Goal: Information Seeking & Learning: Learn about a topic

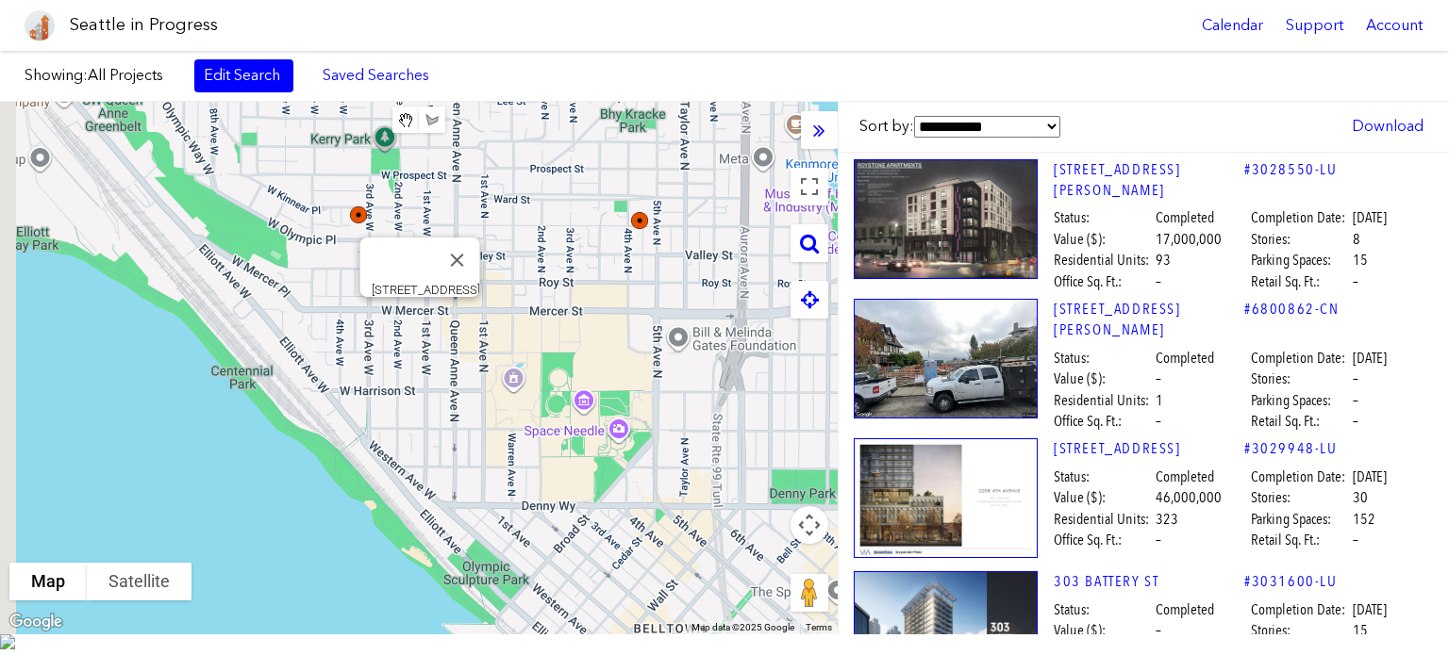
drag, startPoint x: 404, startPoint y: 349, endPoint x: 439, endPoint y: 284, distance: 73.8
click at [1059, 502] on div "**********" at bounding box center [724, 368] width 1449 height 533
click at [785, 405] on div "[STREET_ADDRESS]" at bounding box center [418, 368] width 837 height 533
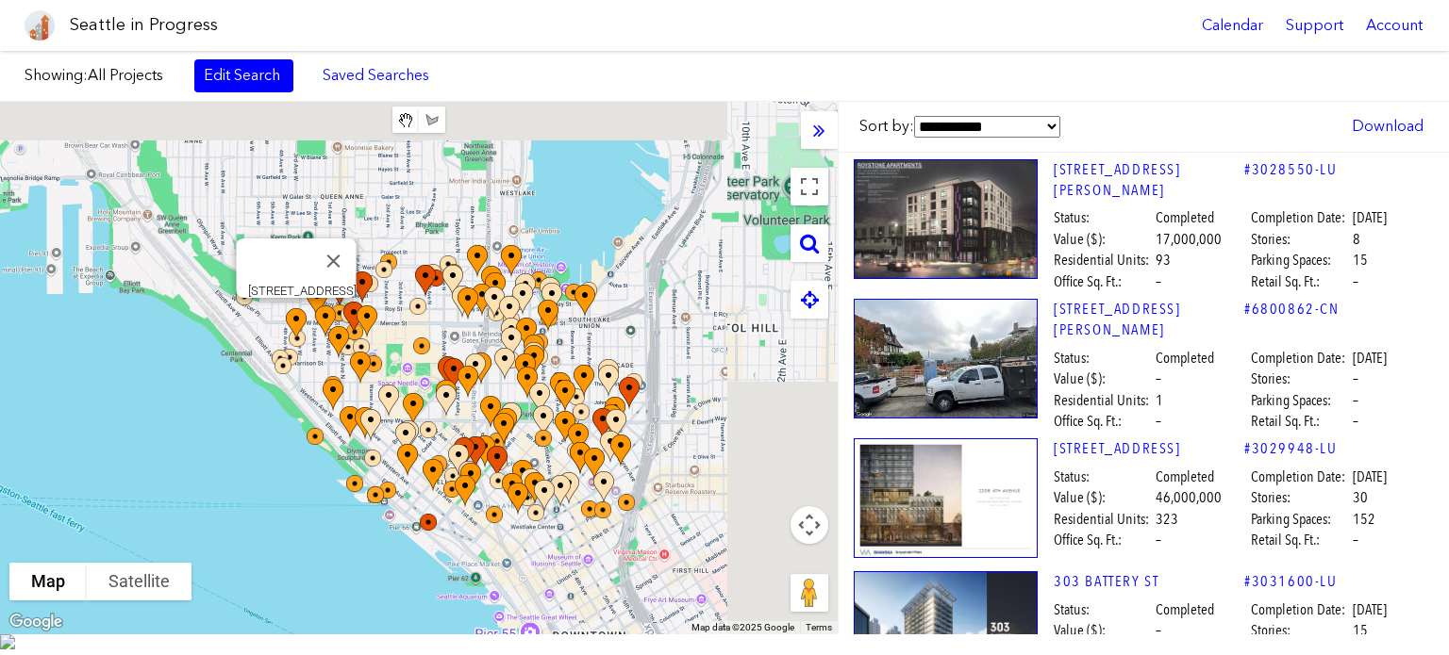
click at [905, 564] on div "**********" at bounding box center [724, 368] width 1449 height 533
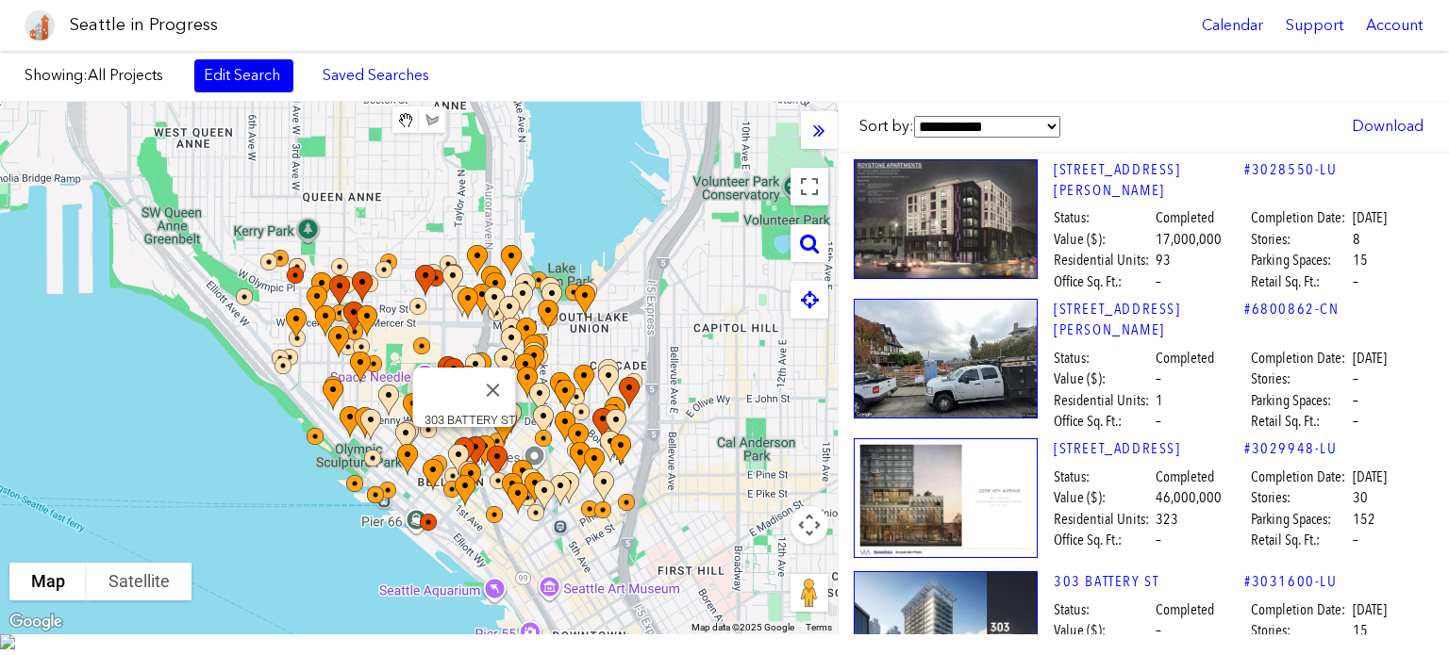
drag, startPoint x: 21, startPoint y: 305, endPoint x: 173, endPoint y: 248, distance: 162.0
click at [321, 459] on div "To navigate, press the arrow keys. 303 BATTERY ST" at bounding box center [418, 368] width 837 height 533
click at [431, 368] on div at bounding box center [418, 368] width 837 height 533
click at [501, 455] on div at bounding box center [418, 368] width 837 height 533
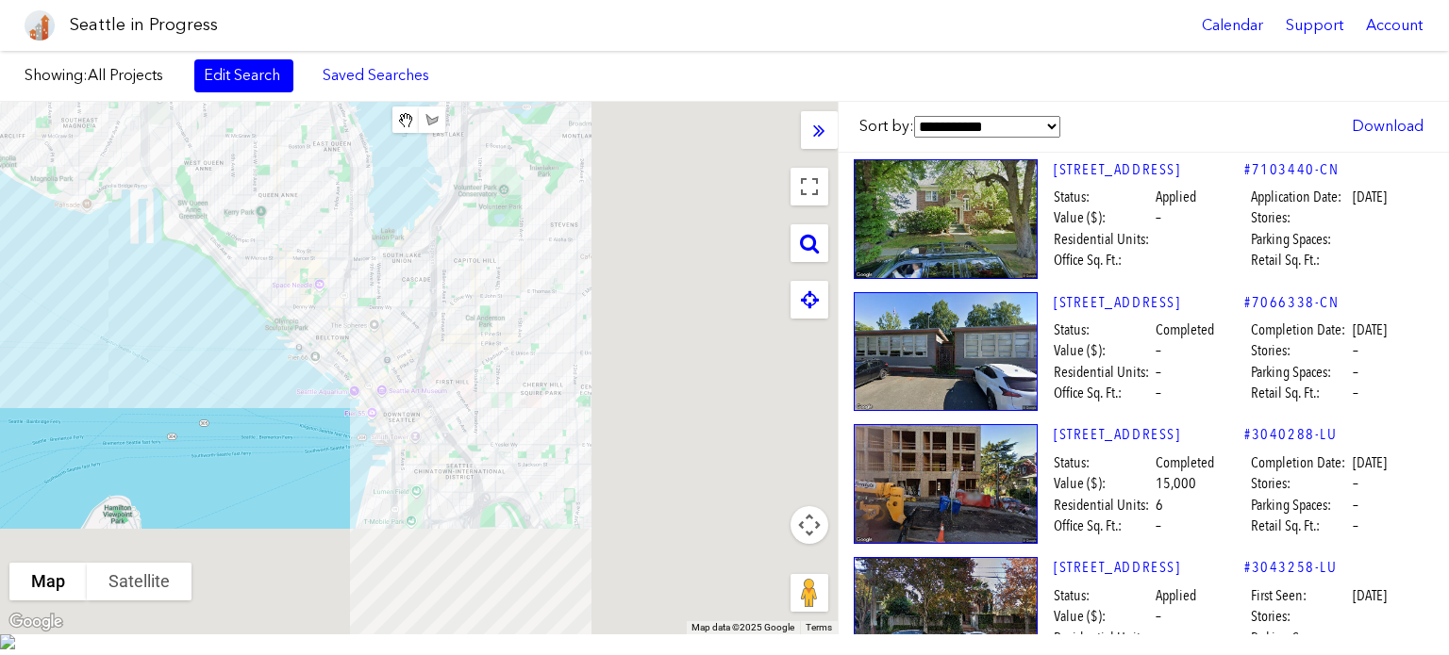
click at [517, 453] on div at bounding box center [418, 368] width 837 height 533
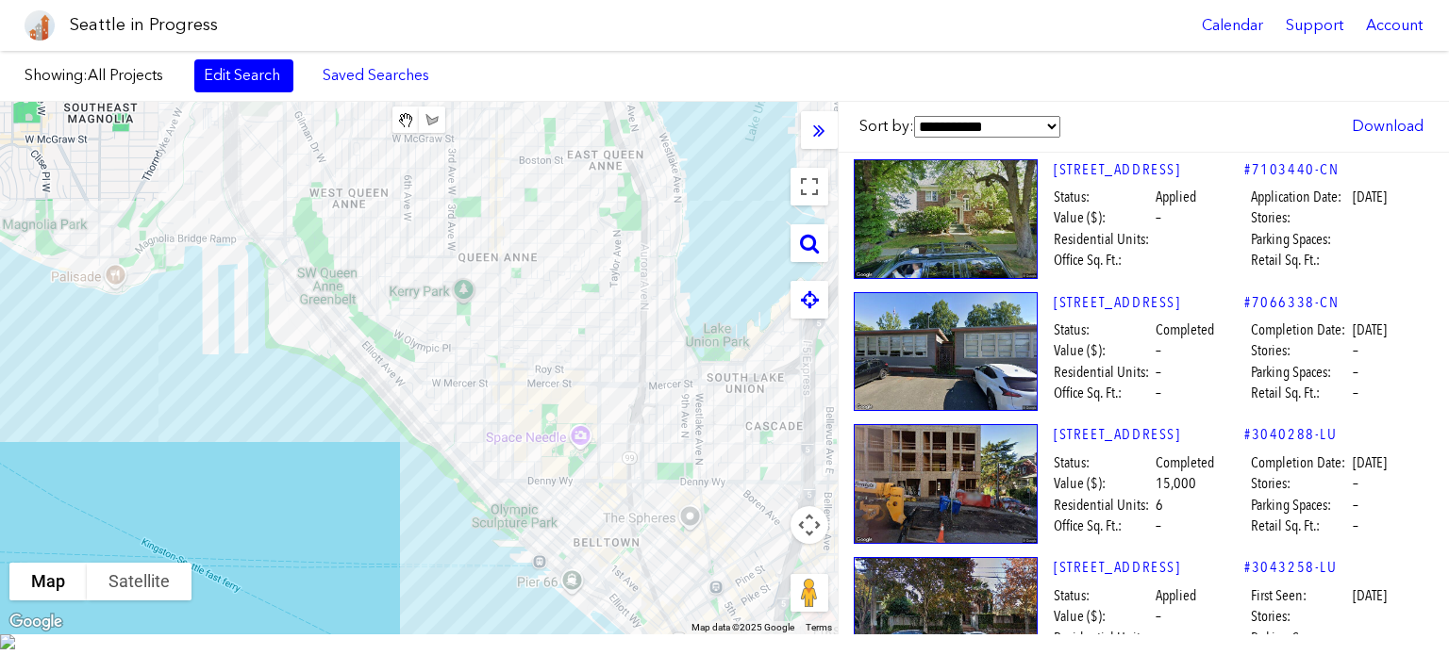
click at [444, 433] on div at bounding box center [418, 368] width 837 height 533
click at [532, 506] on div at bounding box center [418, 368] width 837 height 533
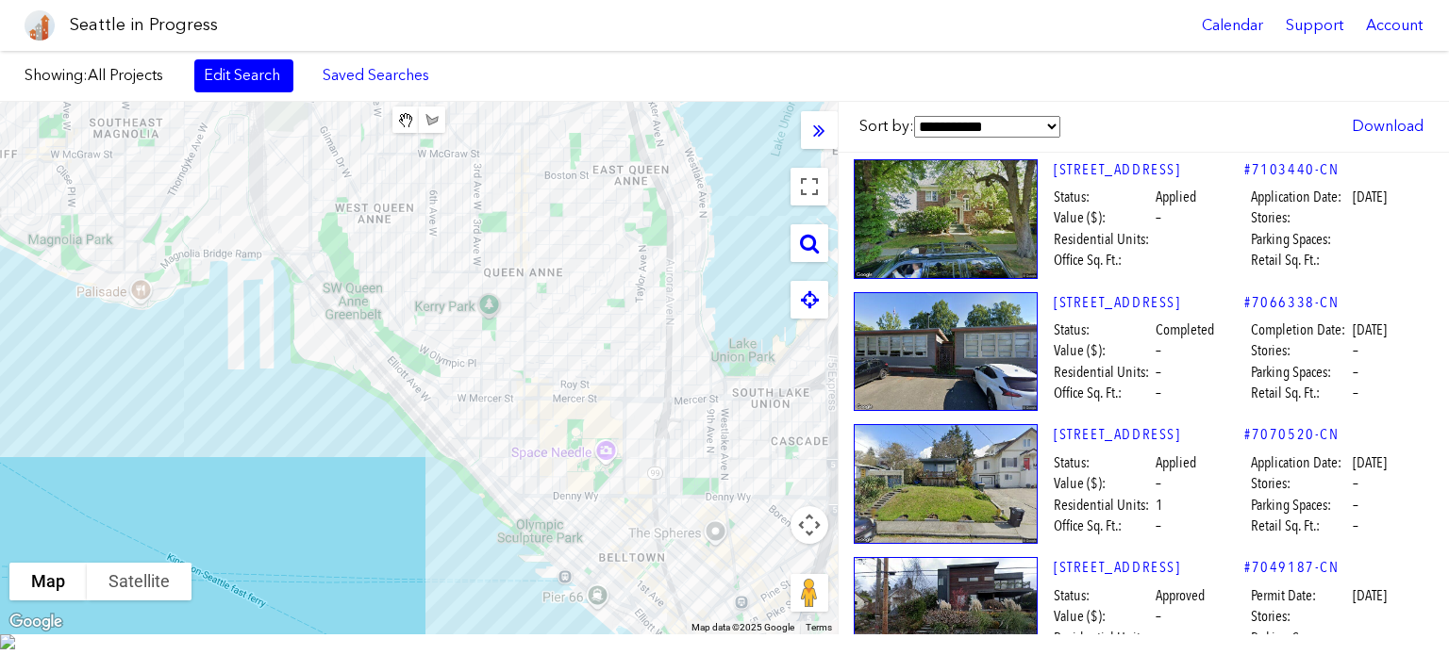
click at [78, 112] on div at bounding box center [418, 368] width 837 height 533
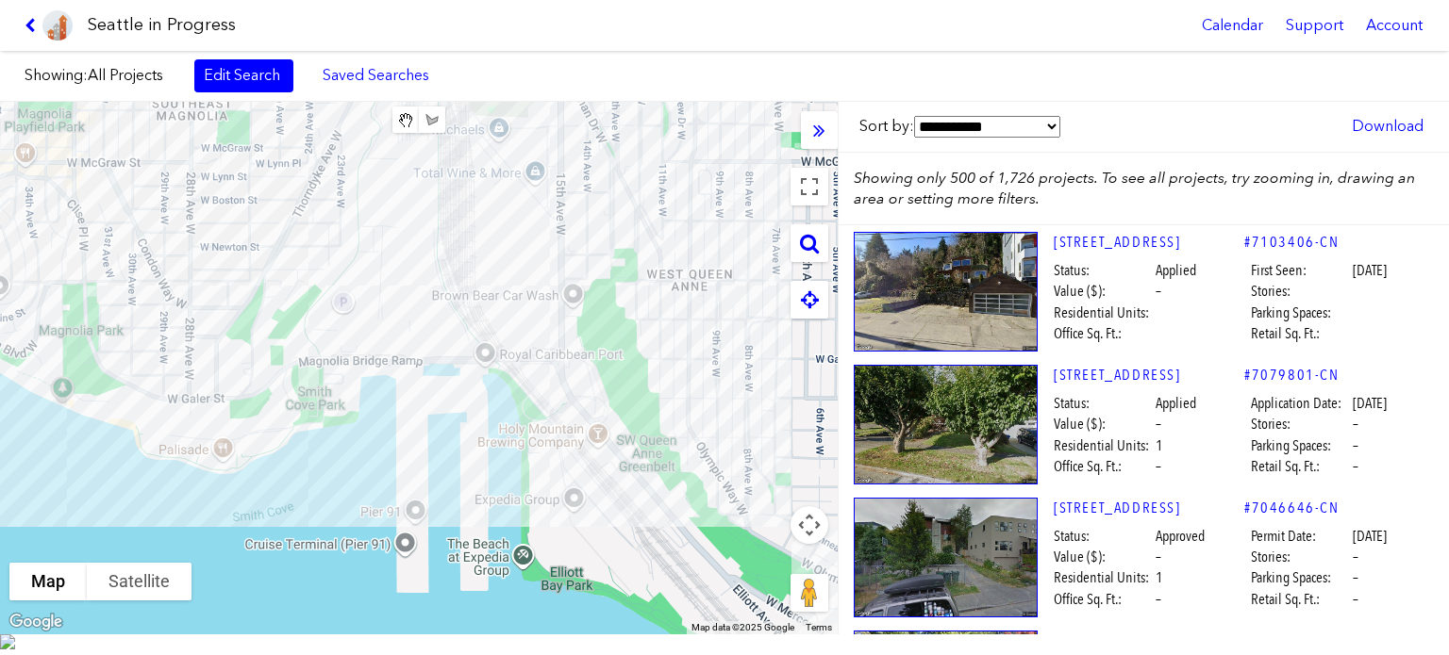
click at [75, 112] on div at bounding box center [418, 368] width 837 height 533
click at [264, 444] on div at bounding box center [418, 368] width 837 height 533
click at [810, 539] on button "Map camera controls" at bounding box center [809, 525] width 38 height 38
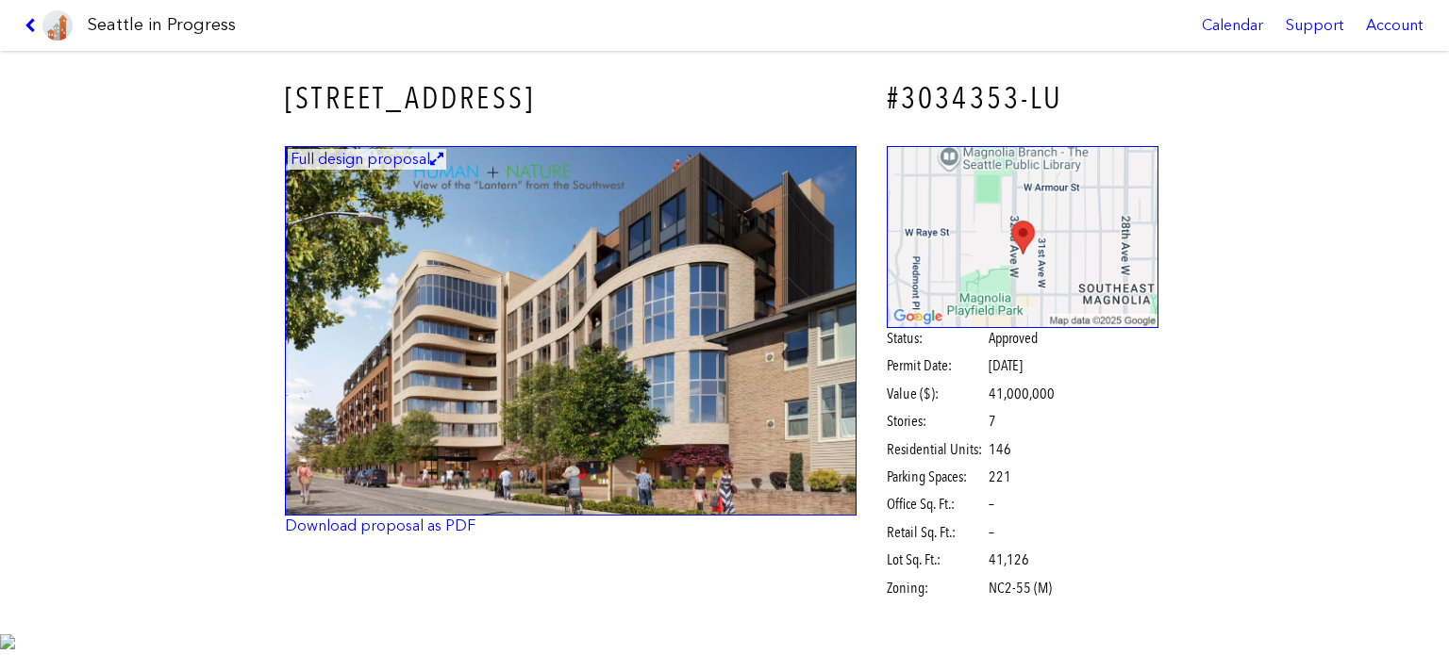
click at [720, 632] on p "Applied Dec. 28, 2020 : Land Use Application to allow a 7-story, 146-unit apart…" at bounding box center [570, 663] width 571 height 63
click at [467, 395] on img at bounding box center [570, 331] width 571 height 371
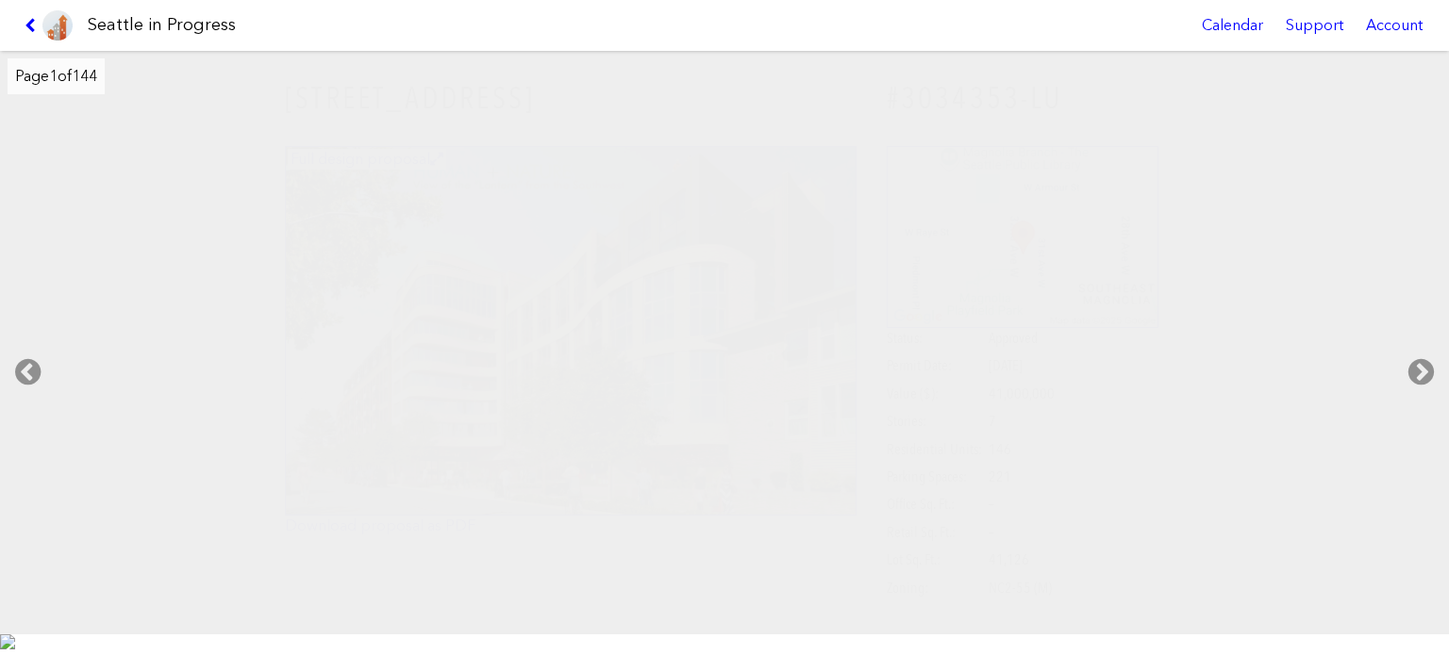
scroll to position [189, 0]
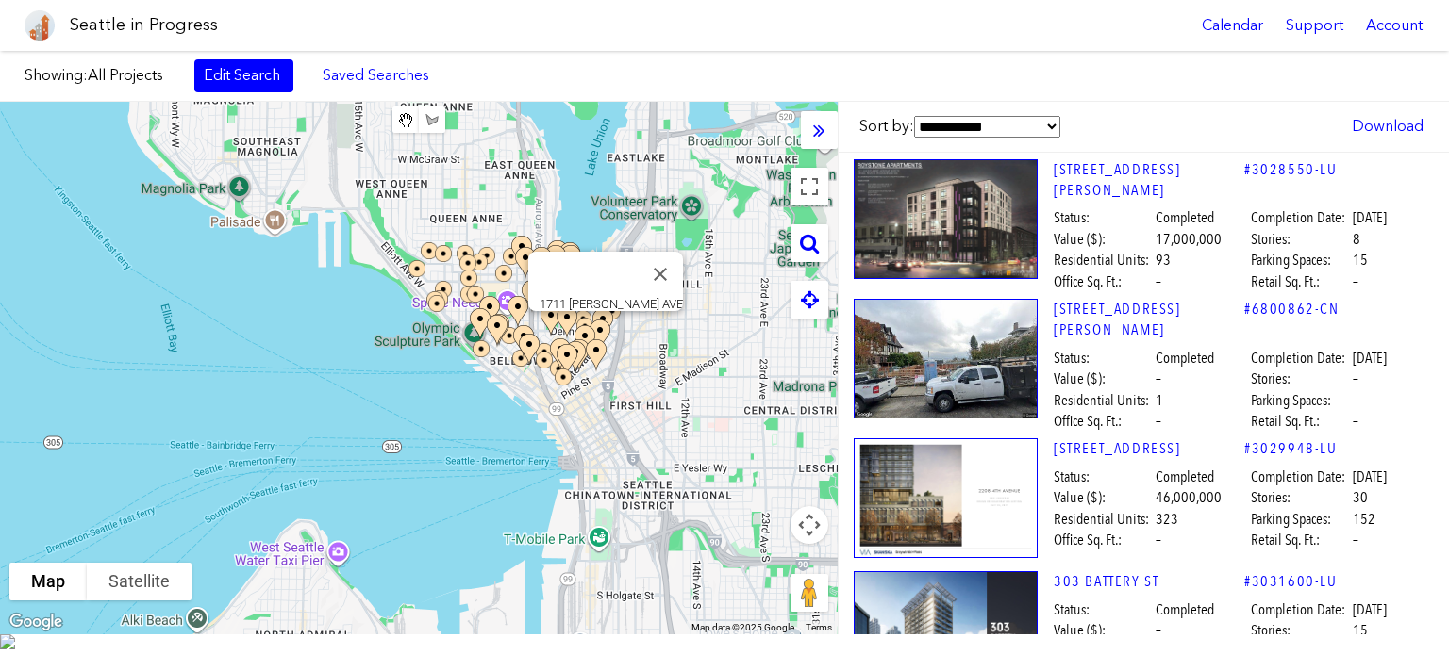
drag, startPoint x: 656, startPoint y: 293, endPoint x: 364, endPoint y: 391, distance: 308.4
click at [389, 395] on div at bounding box center [807, 395] width 837 height 0
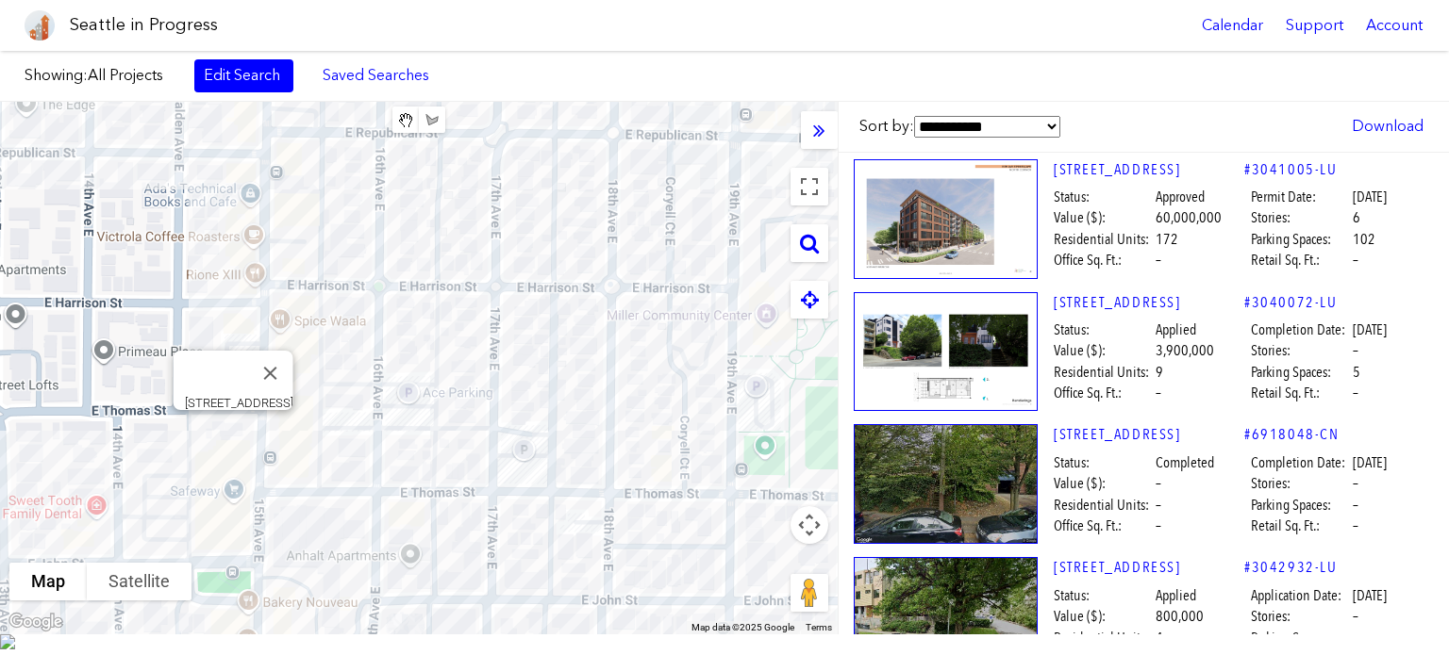
click at [234, 451] on div "To navigate, press the arrow keys. [STREET_ADDRESS]" at bounding box center [418, 368] width 837 height 533
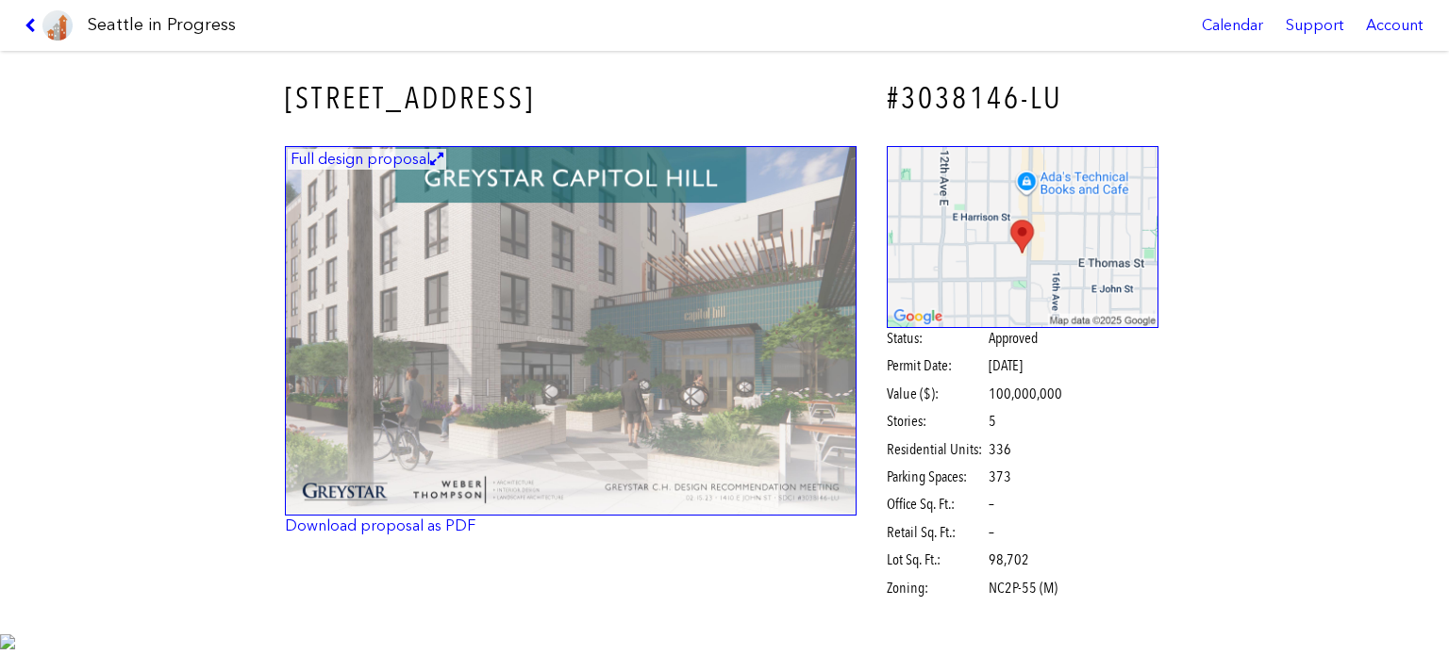
click at [634, 422] on img at bounding box center [570, 331] width 571 height 371
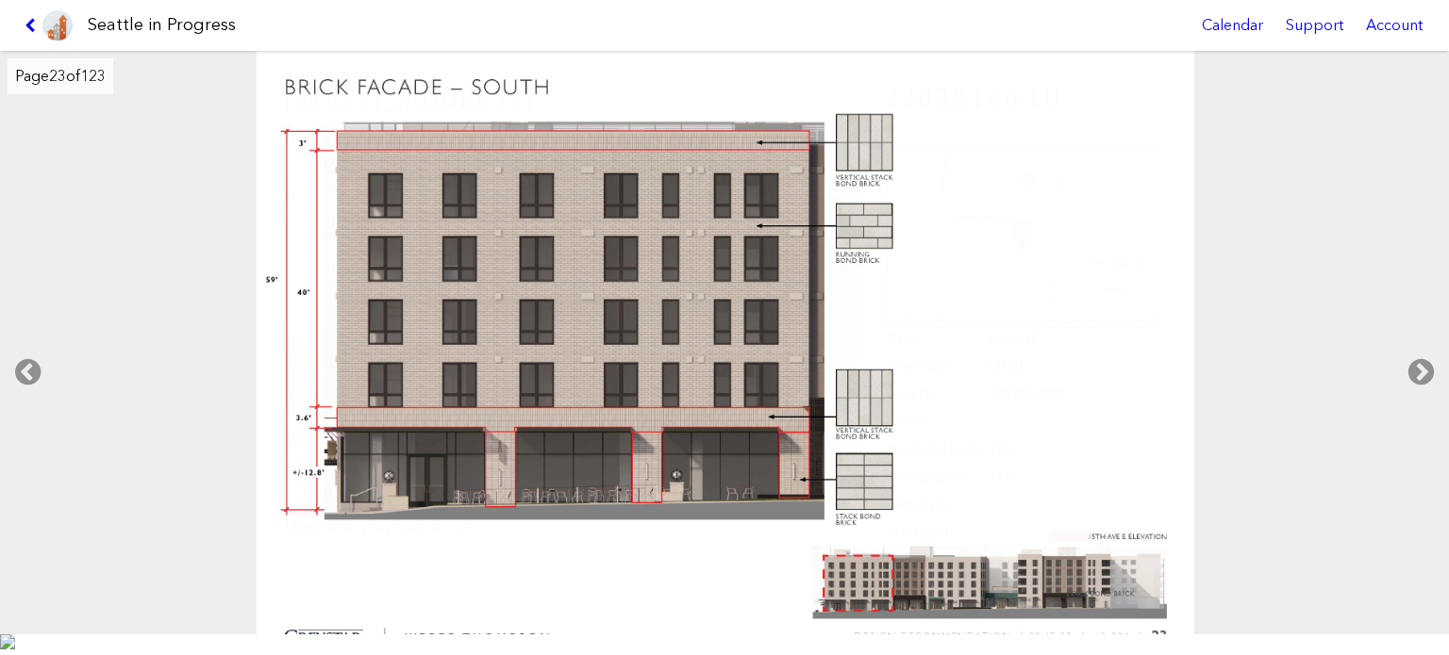
click at [25, 41] on link at bounding box center [48, 25] width 63 height 51
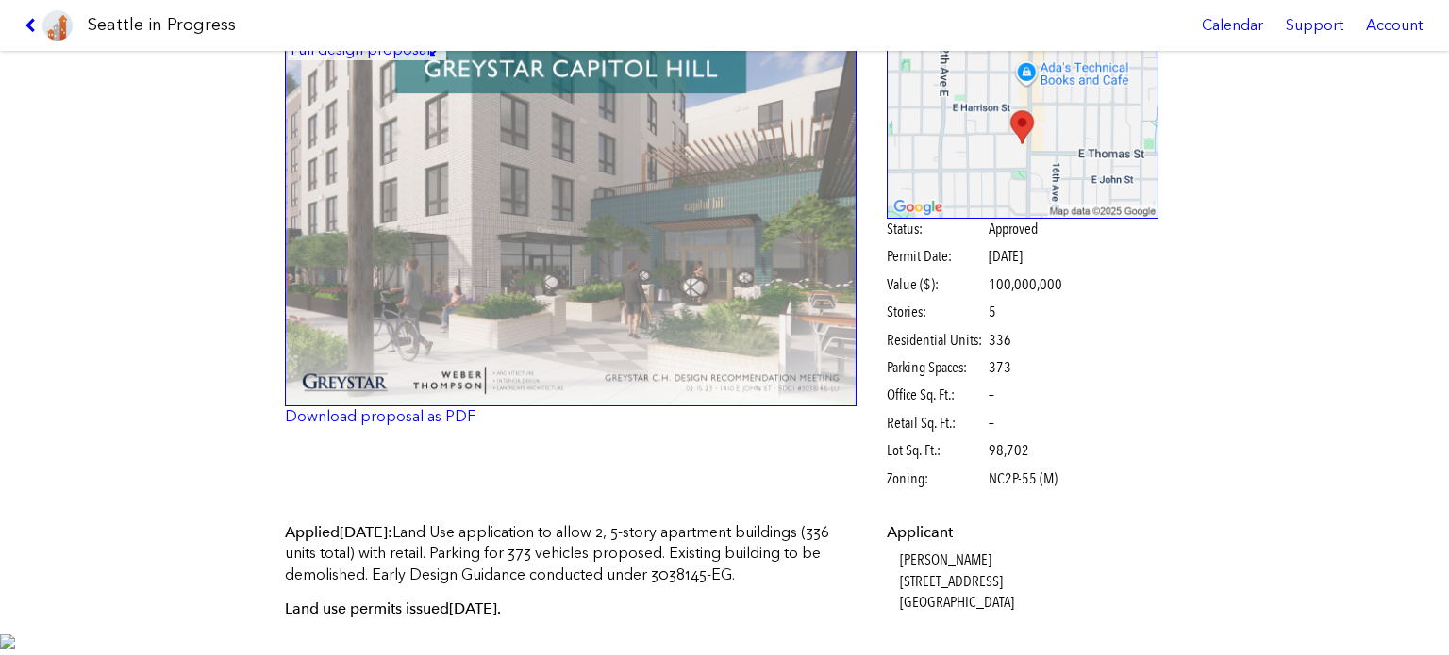
scroll to position [109, 0]
click at [400, 334] on img at bounding box center [570, 222] width 571 height 371
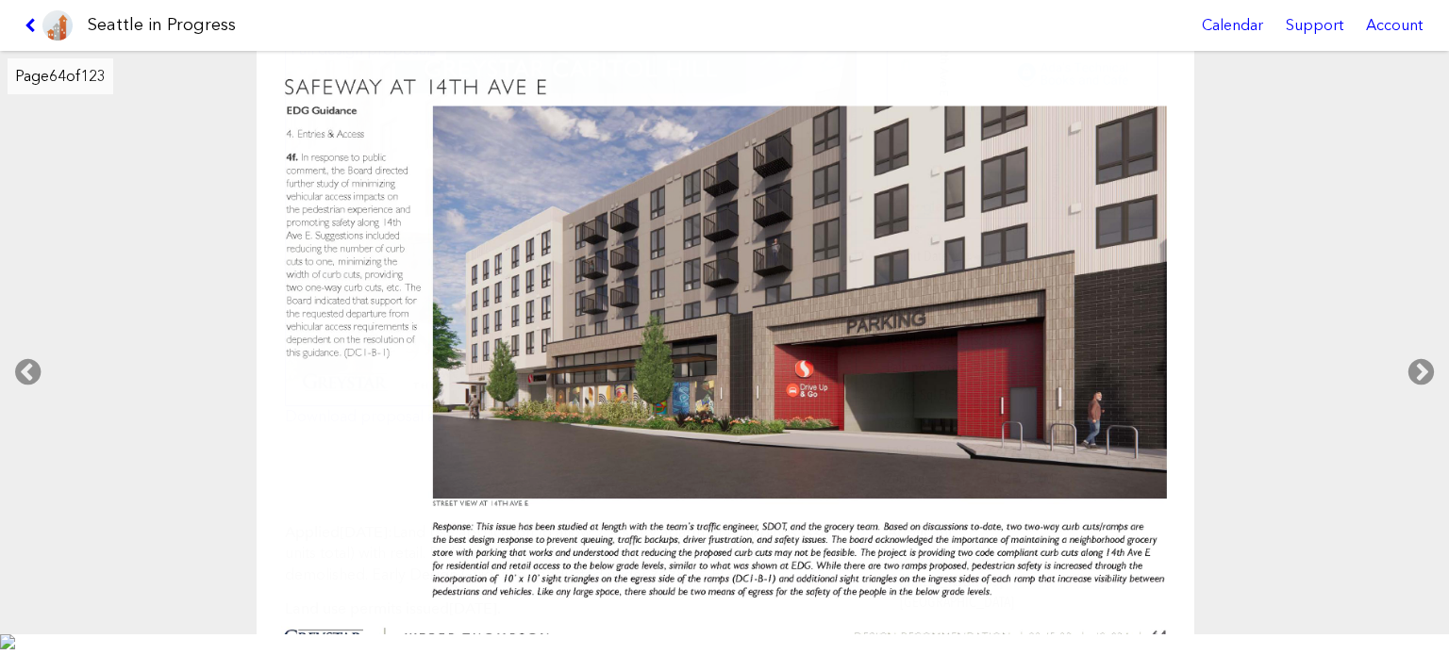
click at [38, 17] on link at bounding box center [48, 25] width 63 height 51
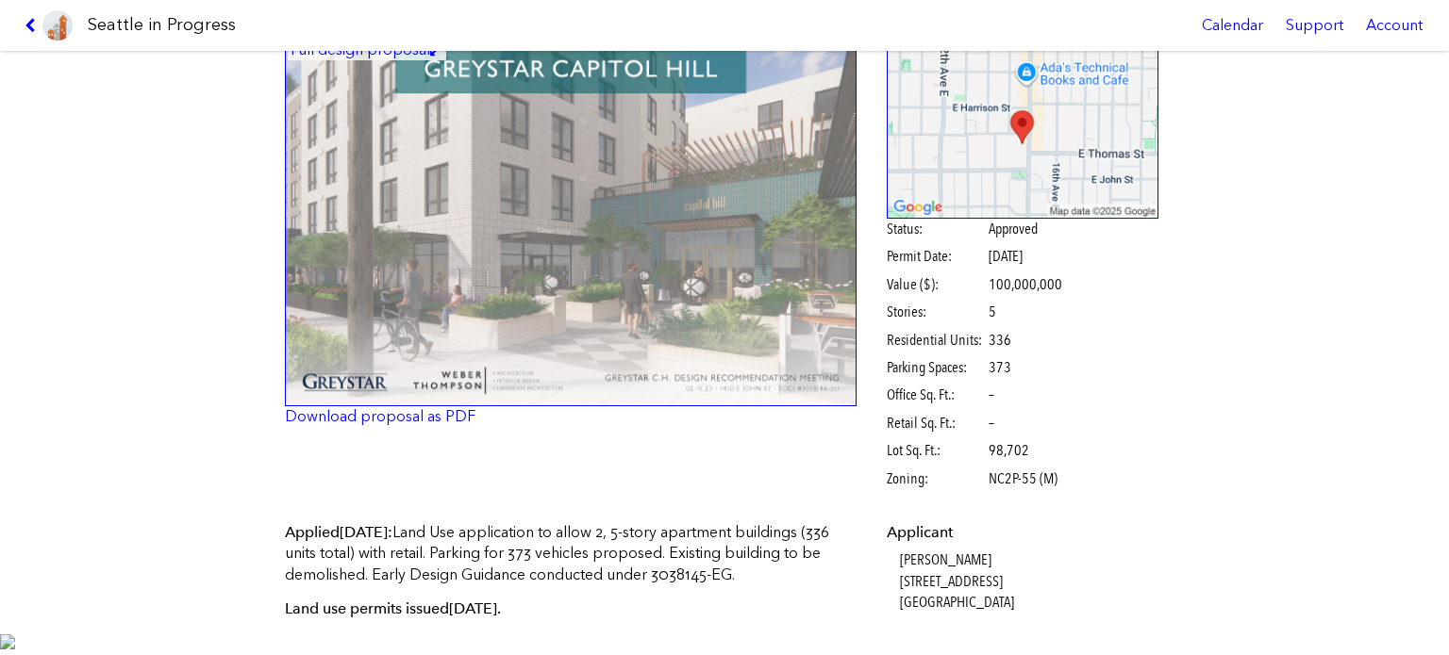
click at [36, 38] on link at bounding box center [48, 25] width 63 height 51
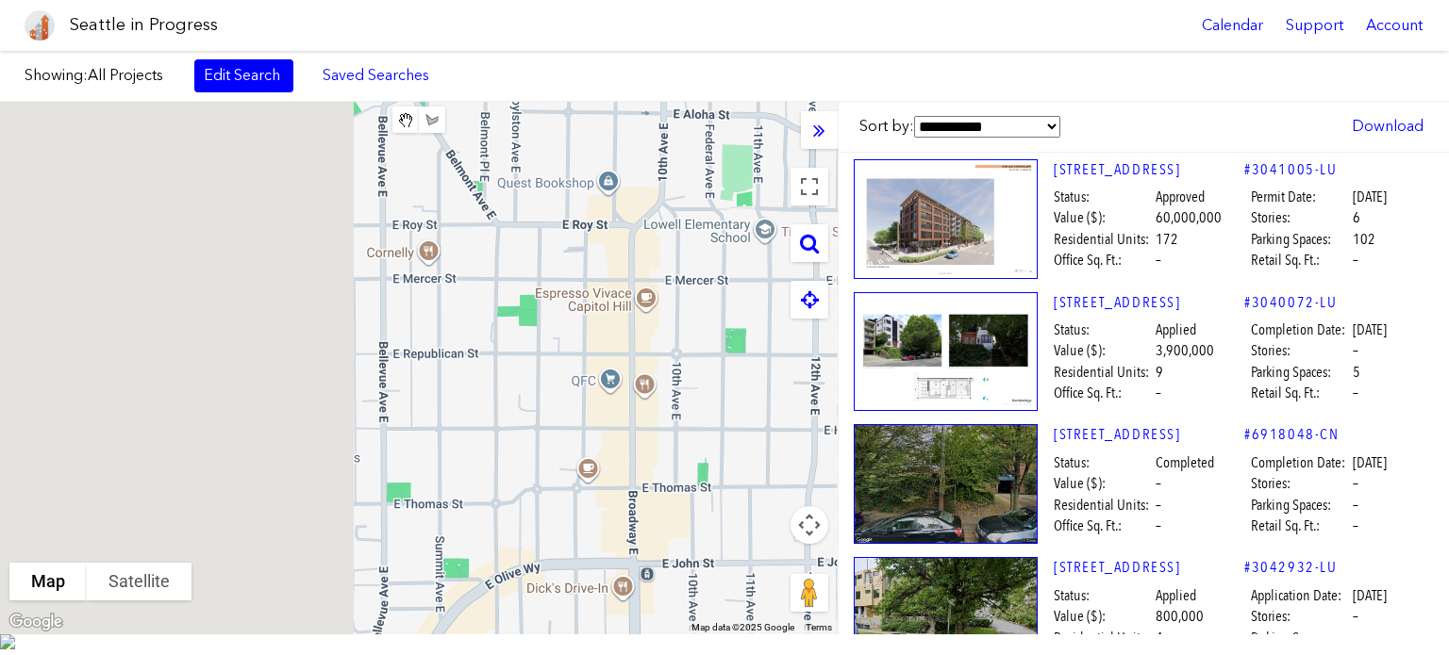
drag, startPoint x: 271, startPoint y: 356, endPoint x: 1002, endPoint y: 452, distance: 737.0
click at [980, 449] on div "**********" at bounding box center [724, 368] width 1449 height 533
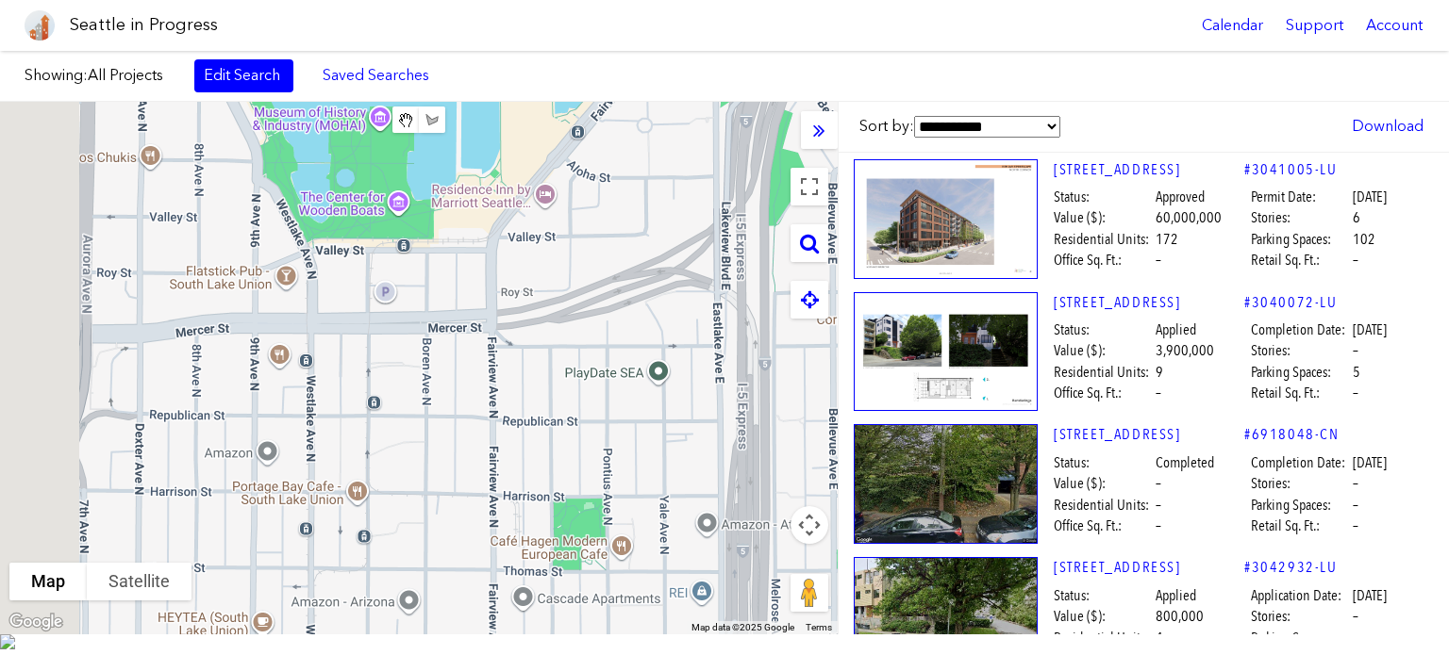
drag, startPoint x: 295, startPoint y: 287, endPoint x: 892, endPoint y: 393, distance: 606.4
click at [966, 389] on div "**********" at bounding box center [724, 368] width 1449 height 533
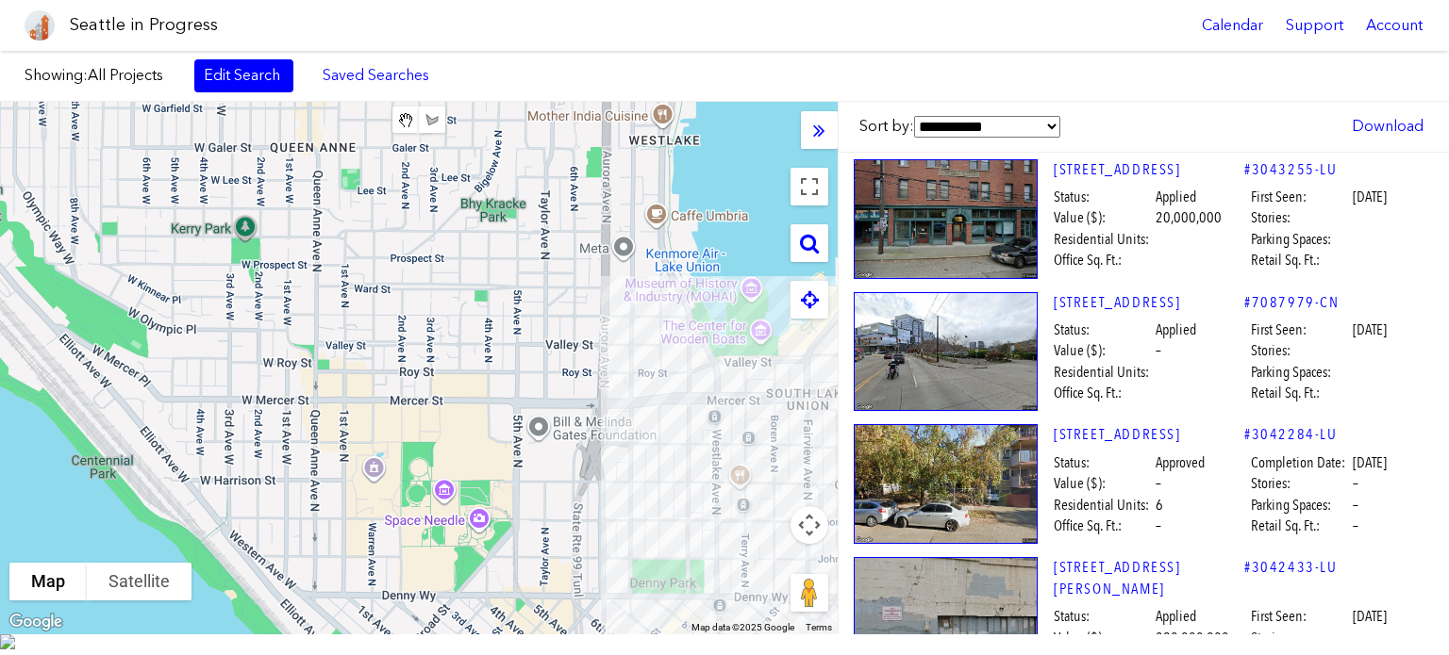
drag, startPoint x: 287, startPoint y: 334, endPoint x: 471, endPoint y: 302, distance: 186.7
click at [861, 452] on div "**********" at bounding box center [724, 368] width 1449 height 533
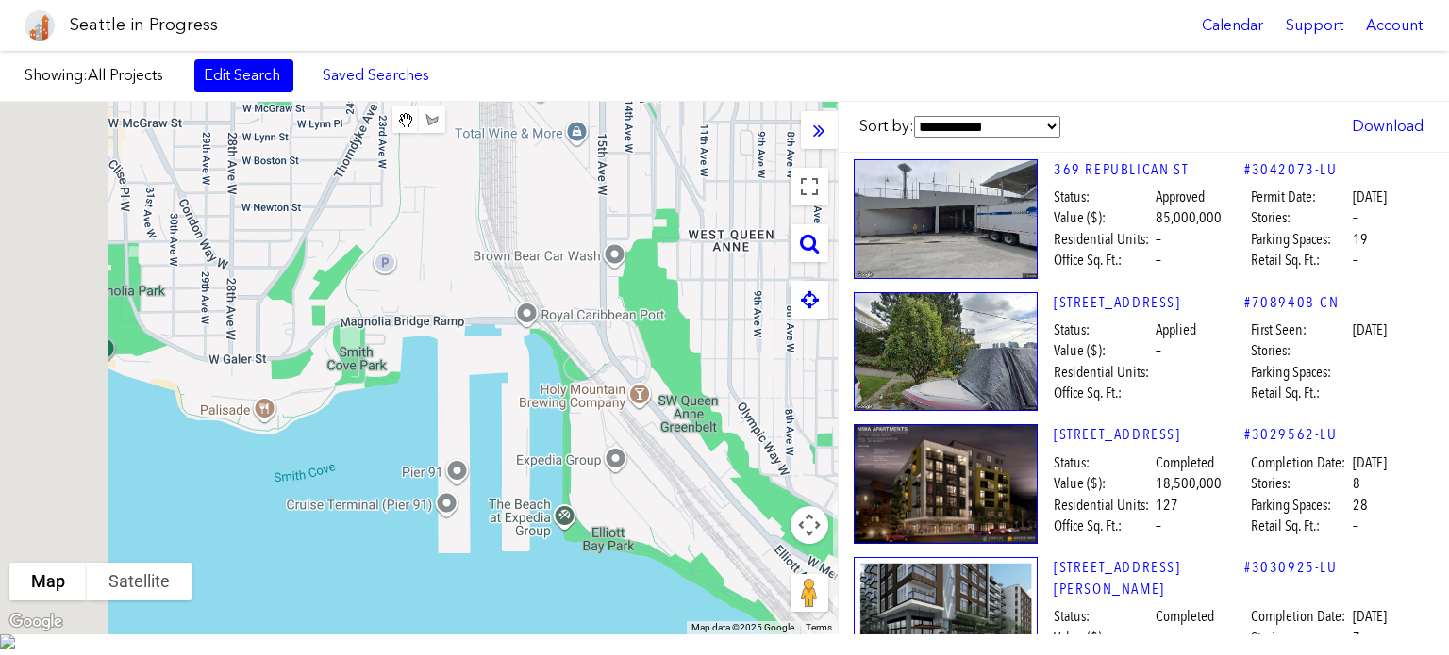
drag, startPoint x: 728, startPoint y: 469, endPoint x: 432, endPoint y: 320, distance: 331.5
click at [894, 543] on div "**********" at bounding box center [724, 368] width 1449 height 533
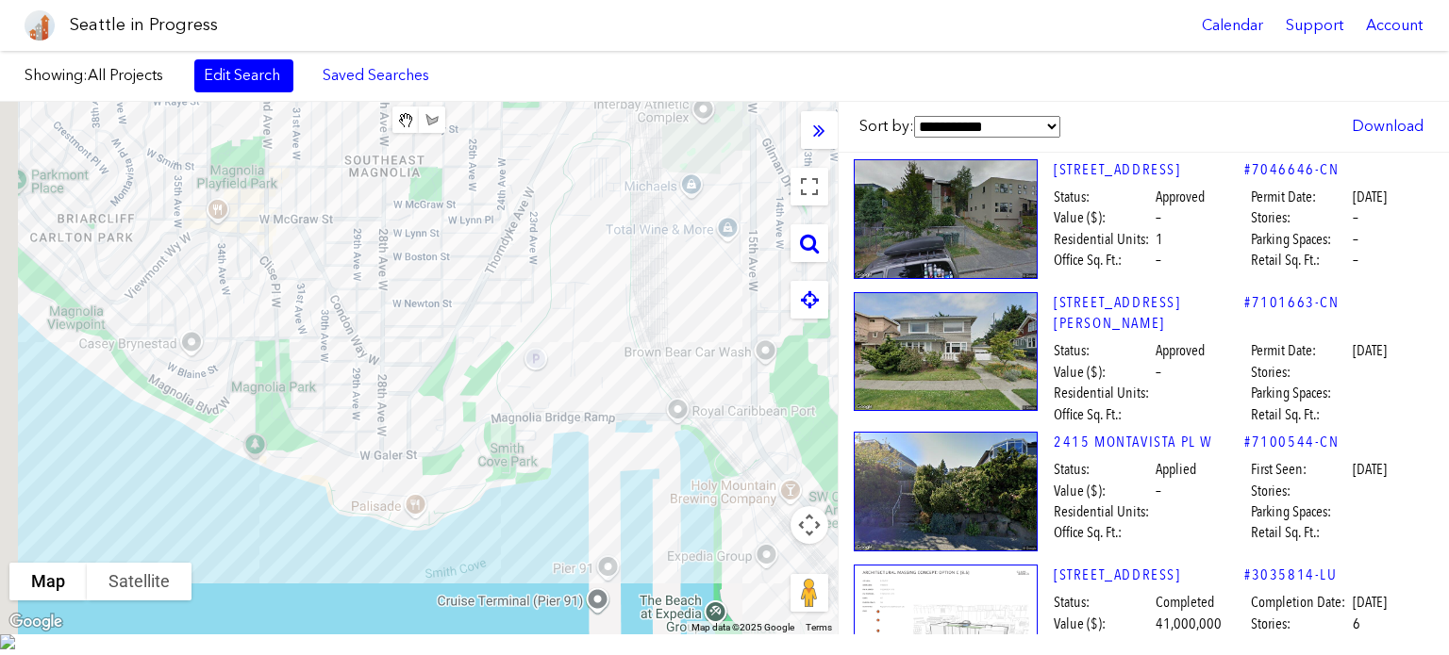
drag, startPoint x: 513, startPoint y: 523, endPoint x: 316, endPoint y: 214, distance: 366.8
click at [598, 588] on div "To navigate, press the arrow keys." at bounding box center [418, 368] width 837 height 533
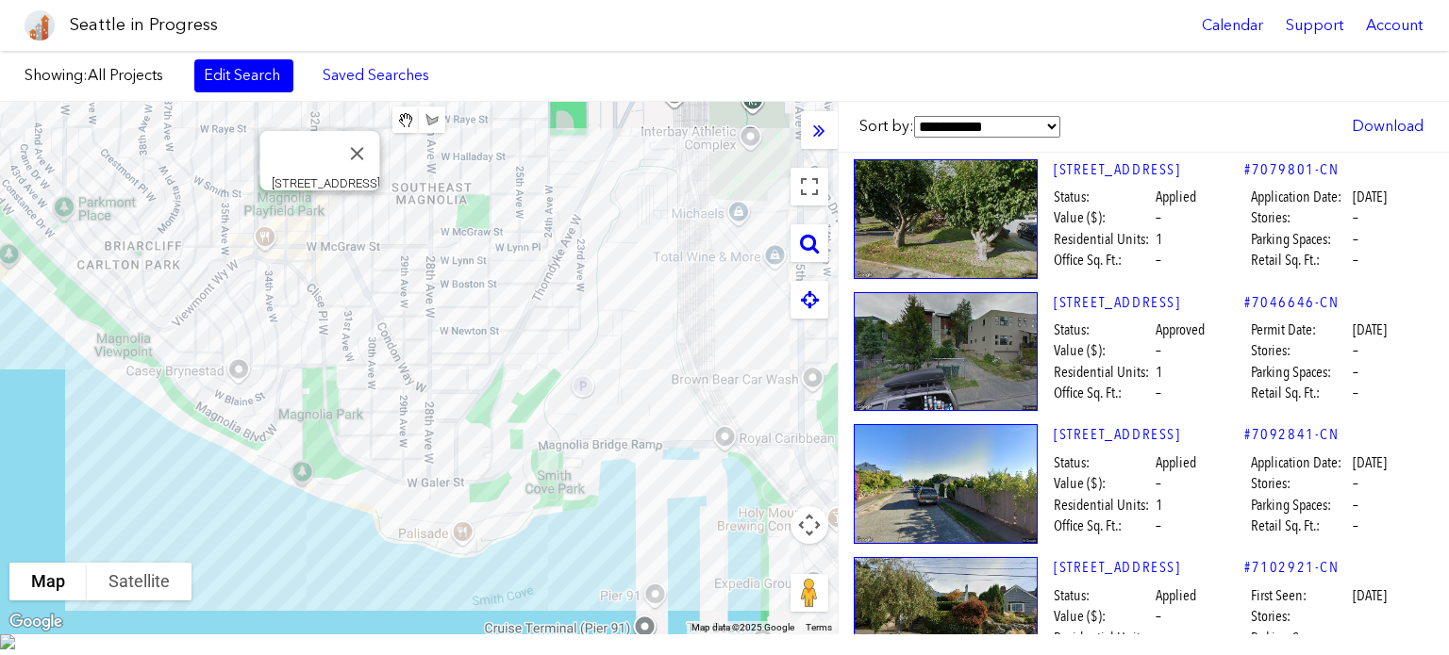
click at [321, 237] on div "To navigate, press the arrow keys. [STREET_ADDRESS]" at bounding box center [418, 368] width 837 height 533
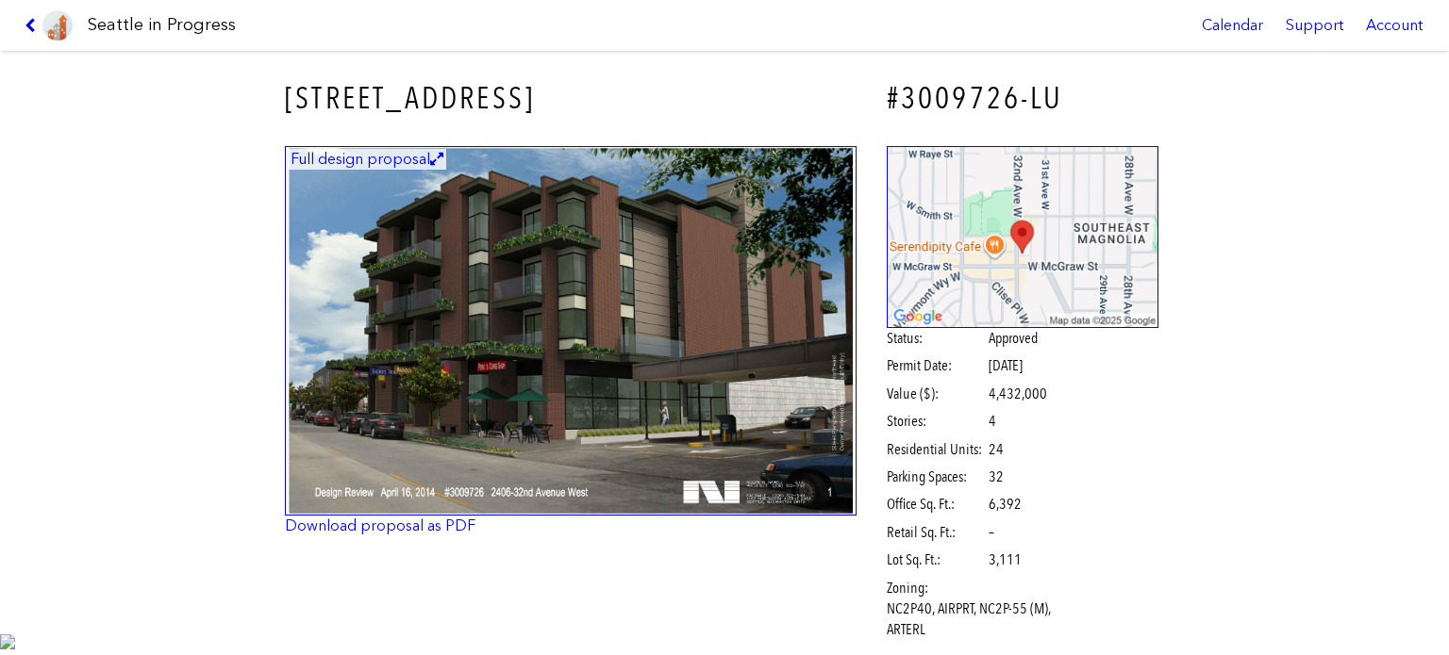
click at [41, 23] on icon at bounding box center [34, 25] width 18 height 15
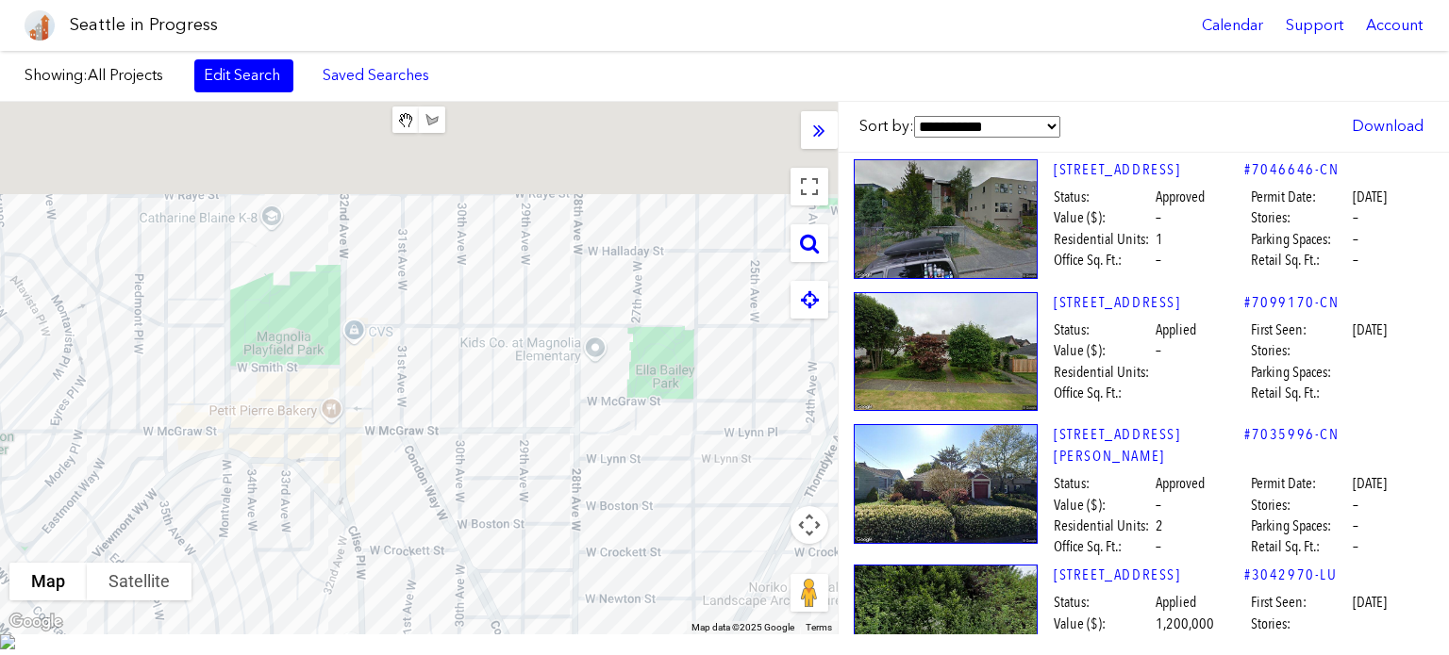
drag, startPoint x: 455, startPoint y: 463, endPoint x: 506, endPoint y: 638, distance: 182.9
click at [505, 635] on div "To navigate, press the arrow keys." at bounding box center [418, 368] width 837 height 533
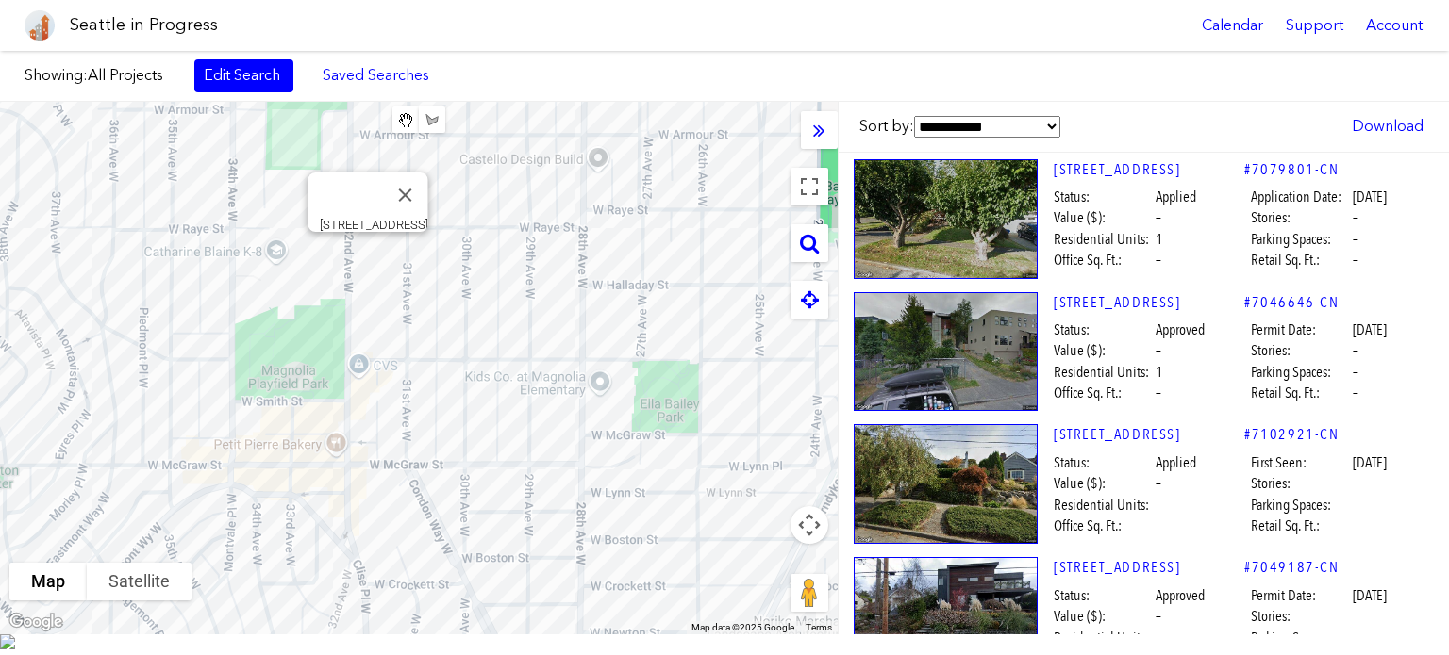
click at [361, 270] on div "To navigate, press the arrow keys. [STREET_ADDRESS]" at bounding box center [418, 368] width 837 height 533
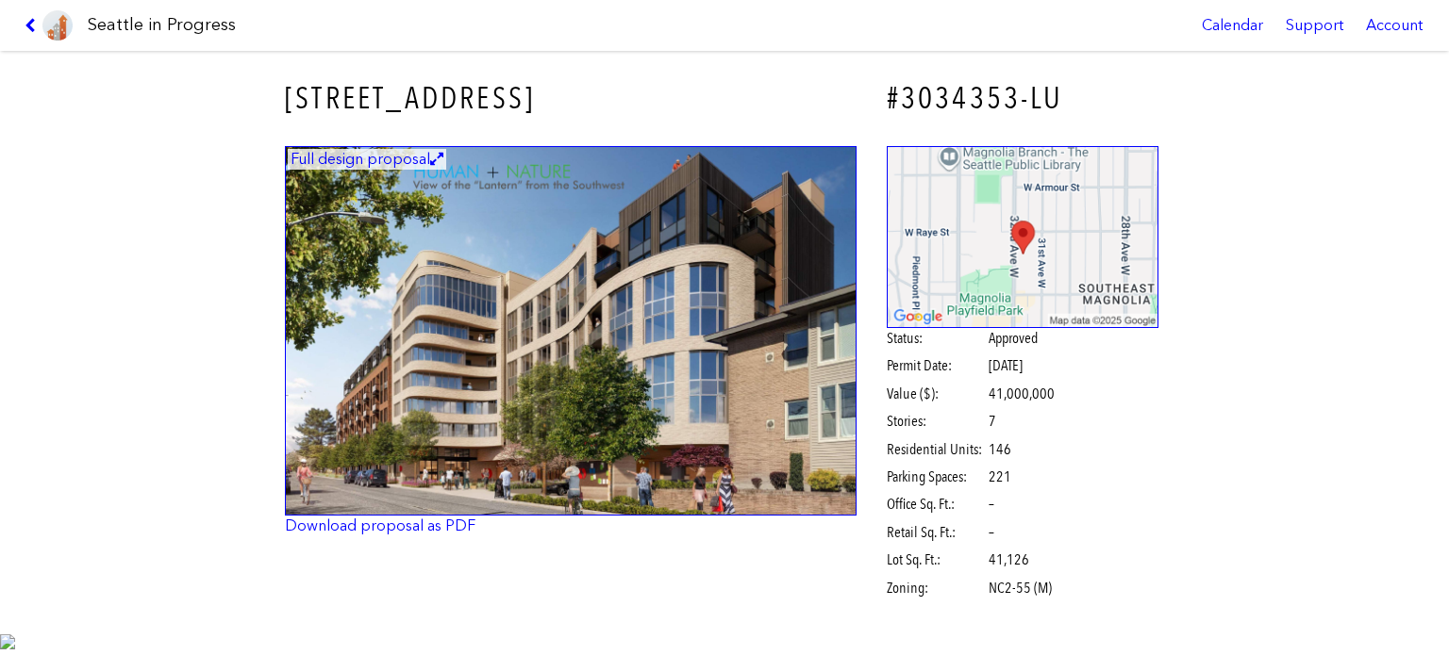
click at [446, 305] on img at bounding box center [570, 331] width 571 height 371
